Goal: Task Accomplishment & Management: Manage account settings

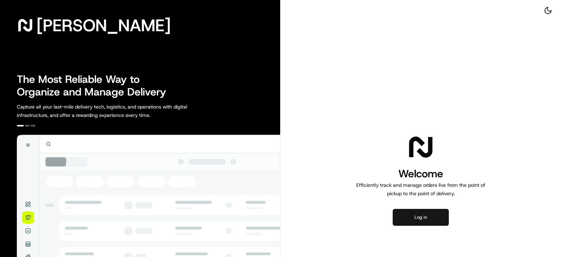
click at [438, 216] on button "Log in" at bounding box center [421, 217] width 56 height 17
